Goal: Check status: Check status

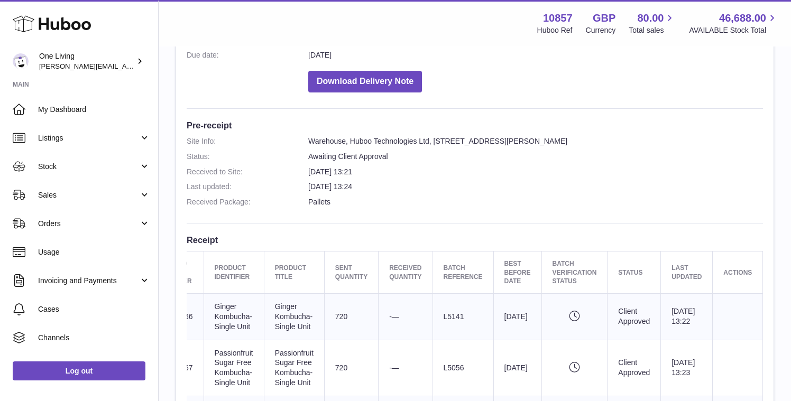
scroll to position [197, 0]
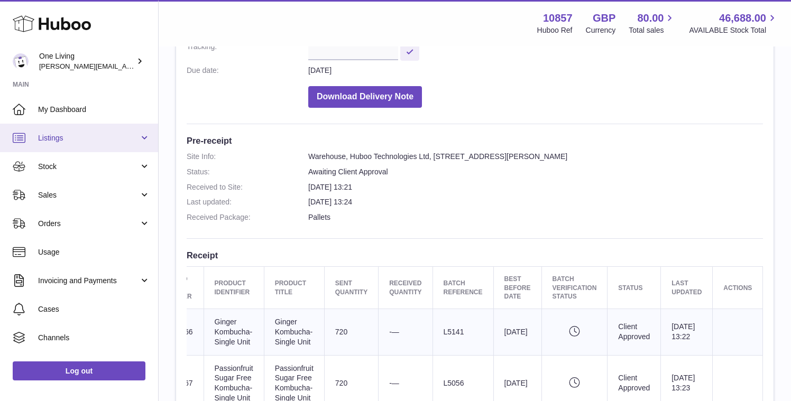
click at [104, 135] on span "Listings" at bounding box center [88, 138] width 101 height 10
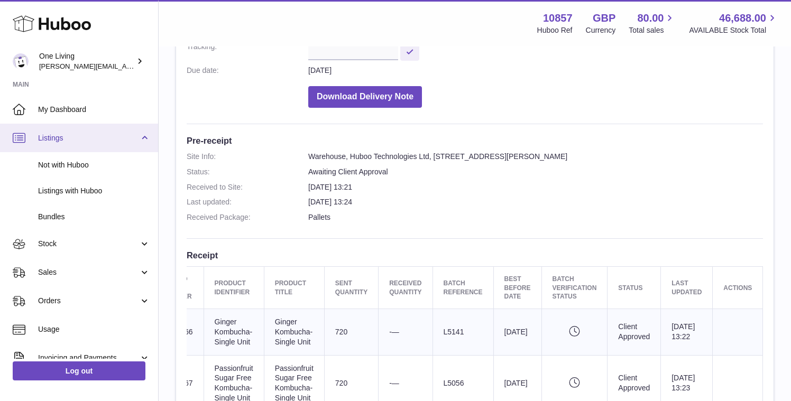
click at [107, 137] on span "Listings" at bounding box center [88, 138] width 101 height 10
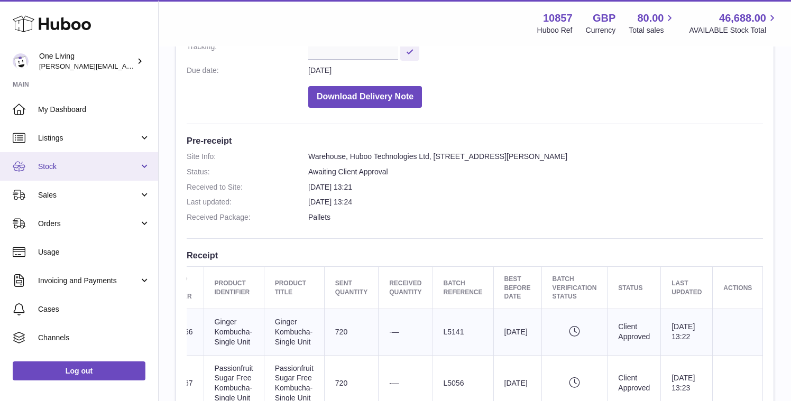
click at [95, 173] on link "Stock" at bounding box center [79, 166] width 158 height 29
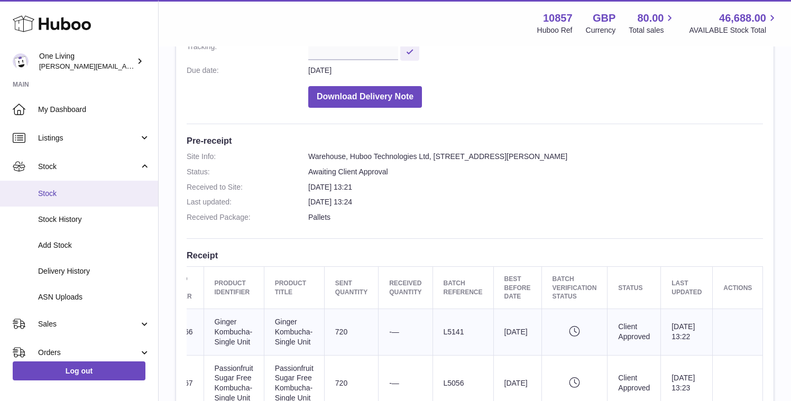
click at [86, 200] on link "Stock" at bounding box center [79, 194] width 158 height 26
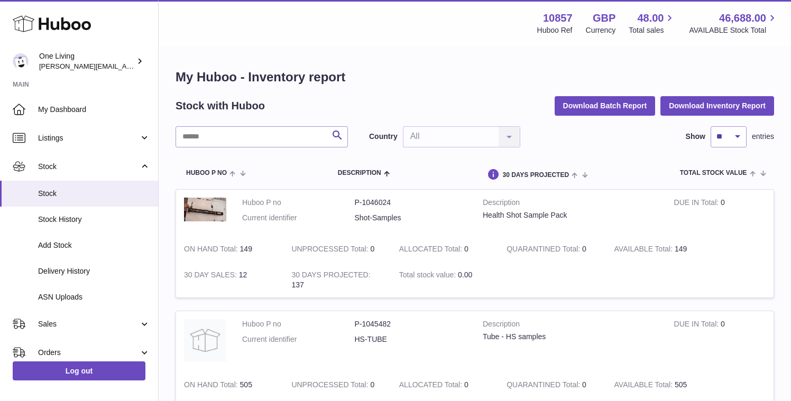
click at [86, 200] on link "Stock" at bounding box center [79, 194] width 158 height 26
click at [132, 171] on span "Stock" at bounding box center [88, 167] width 101 height 10
click at [98, 275] on span "Delivery History" at bounding box center [94, 271] width 112 height 10
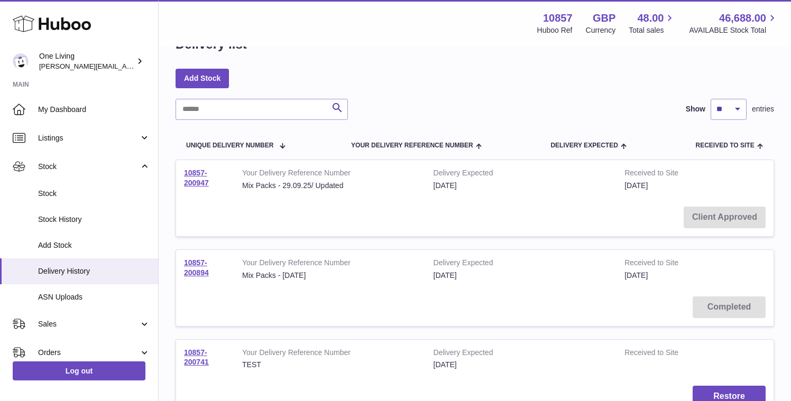
scroll to position [35, 0]
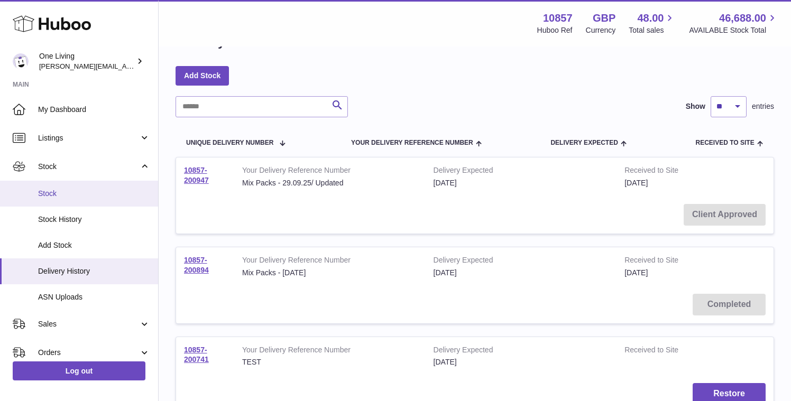
click at [121, 201] on link "Stock" at bounding box center [79, 194] width 158 height 26
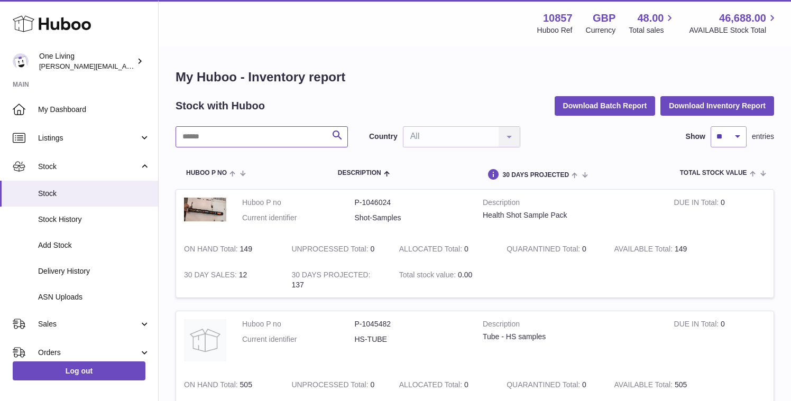
click at [277, 146] on input "text" at bounding box center [262, 136] width 172 height 21
type input "******"
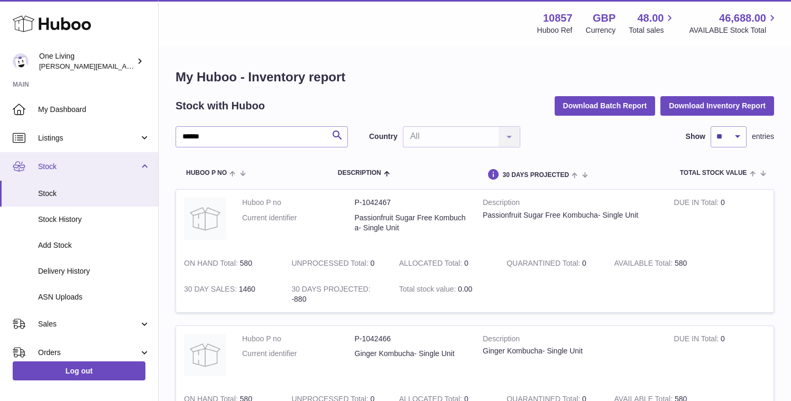
click at [136, 168] on span "Stock" at bounding box center [88, 167] width 101 height 10
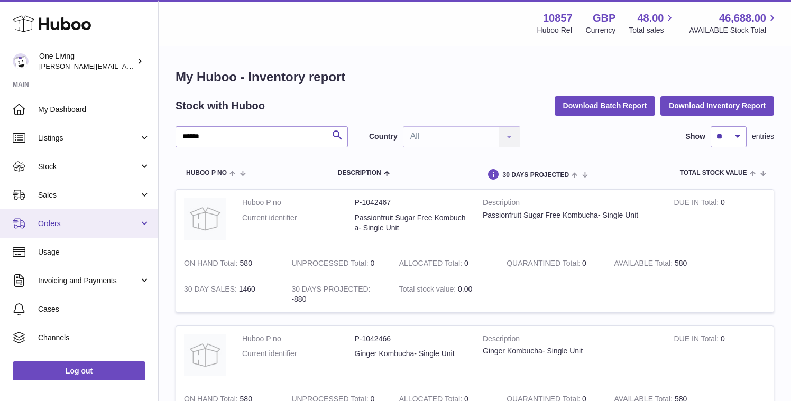
click at [121, 216] on link "Orders" at bounding box center [79, 223] width 158 height 29
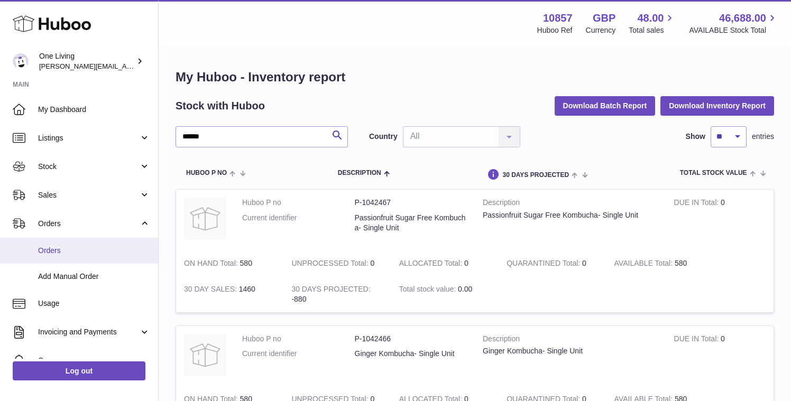
click at [97, 262] on link "Orders" at bounding box center [79, 251] width 158 height 26
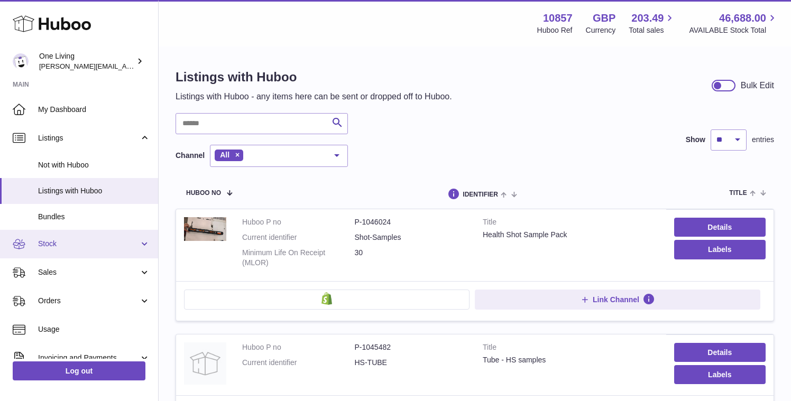
click at [70, 245] on span "Stock" at bounding box center [88, 244] width 101 height 10
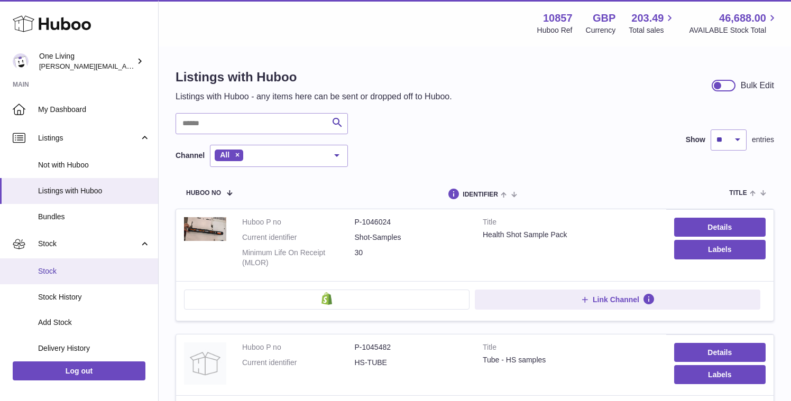
click at [75, 274] on span "Stock" at bounding box center [94, 271] width 112 height 10
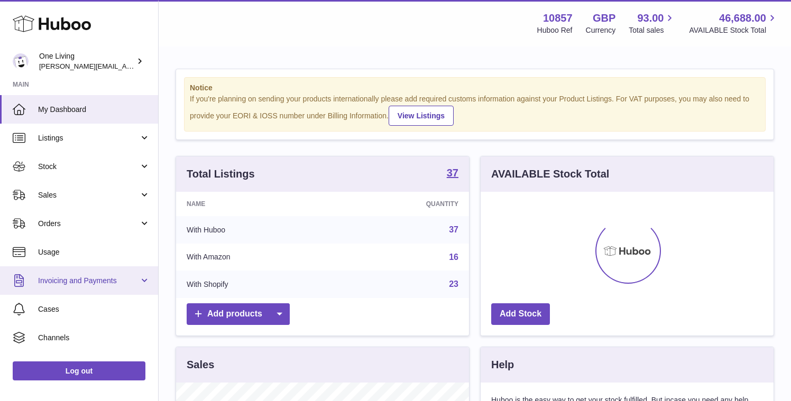
scroll to position [165, 293]
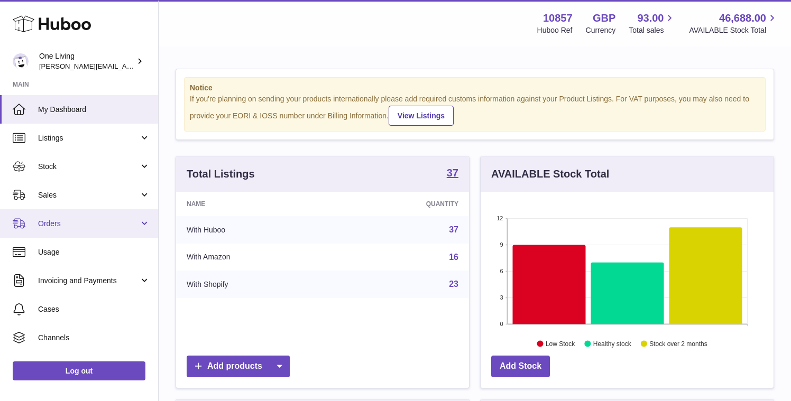
click at [108, 225] on span "Orders" at bounding box center [88, 224] width 101 height 10
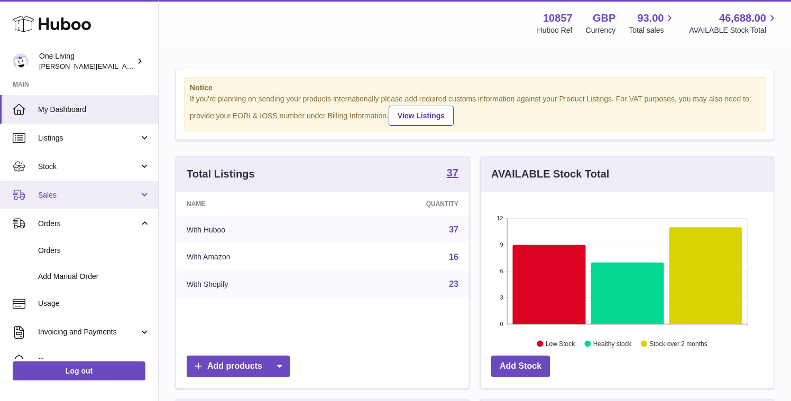
click at [119, 192] on span "Sales" at bounding box center [88, 195] width 101 height 10
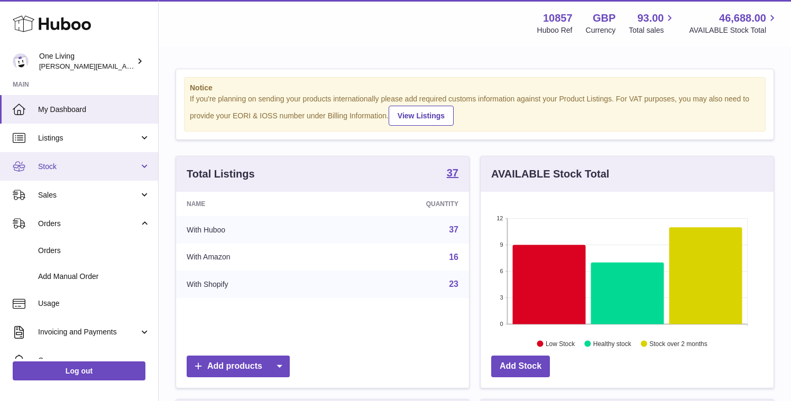
click at [130, 162] on span "Stock" at bounding box center [88, 167] width 101 height 10
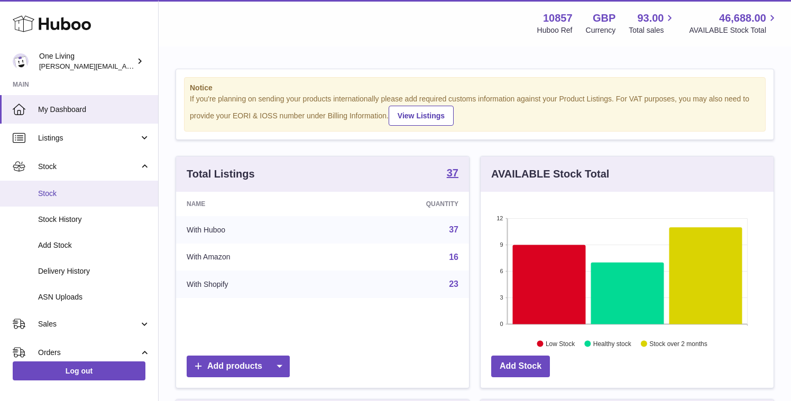
click at [90, 198] on span "Stock" at bounding box center [94, 194] width 112 height 10
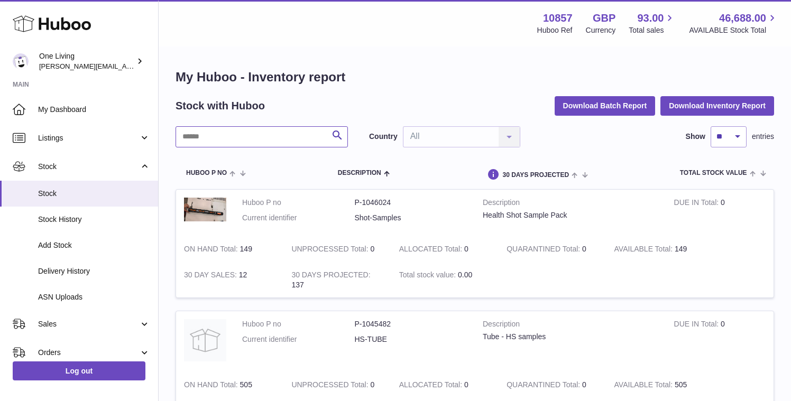
click at [227, 134] on input "text" at bounding box center [262, 136] width 172 height 21
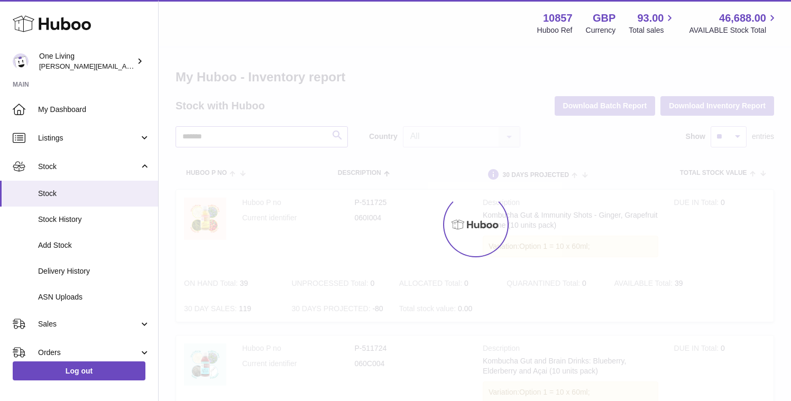
type input "*******"
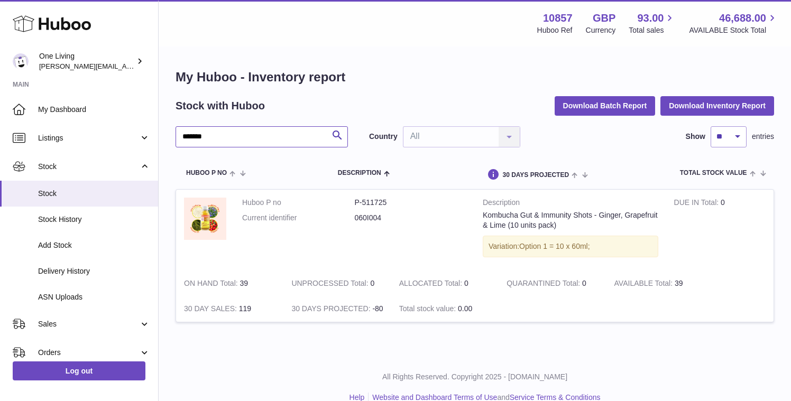
scroll to position [17, 0]
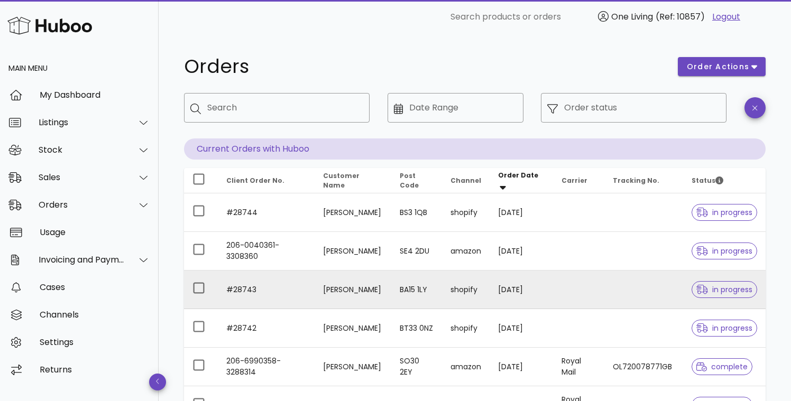
click at [248, 290] on td "#28743" at bounding box center [266, 290] width 97 height 39
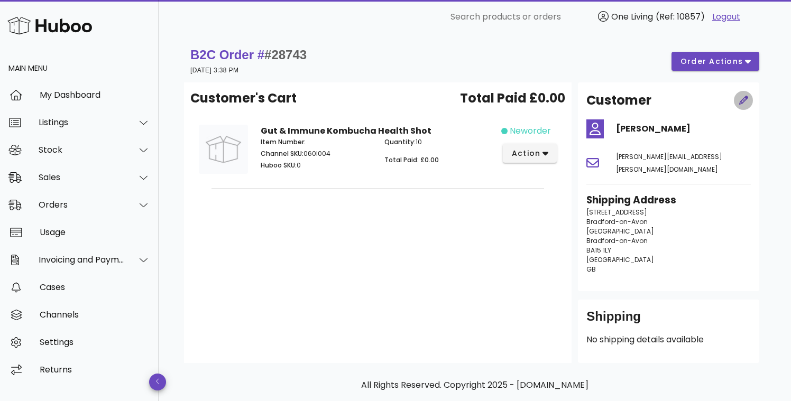
click at [744, 97] on icon "button" at bounding box center [743, 100] width 9 height 9
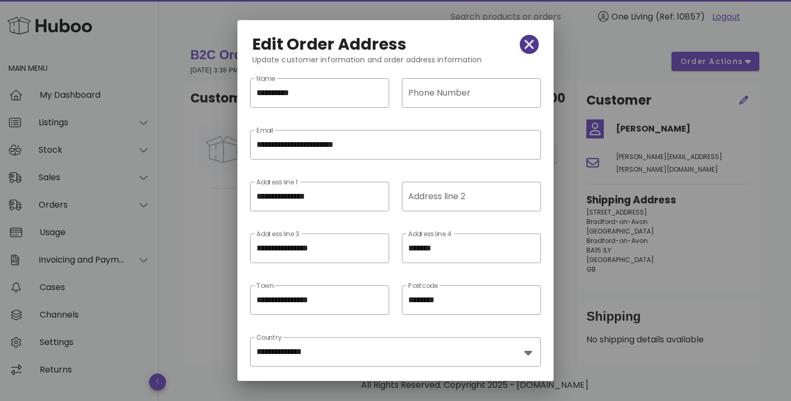
click at [533, 43] on icon "button" at bounding box center [529, 44] width 10 height 15
